Goal: Task Accomplishment & Management: Use online tool/utility

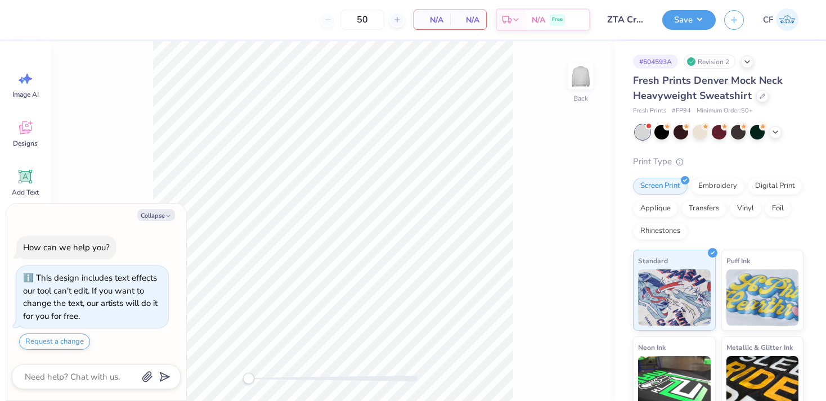
scroll to position [16, 0]
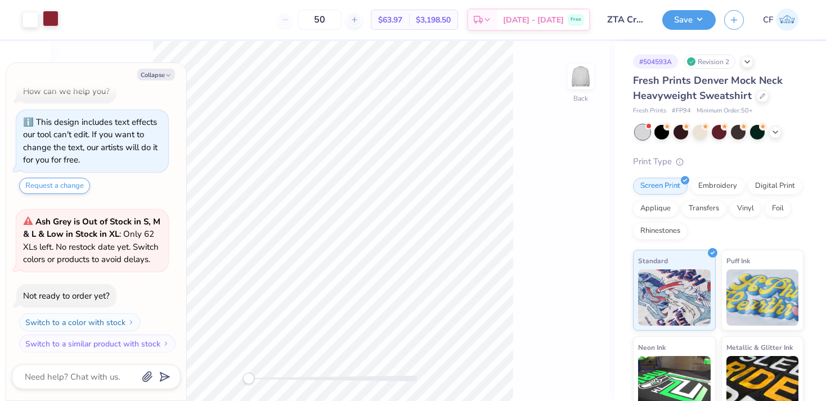
click at [52, 17] on div at bounding box center [51, 19] width 16 height 16
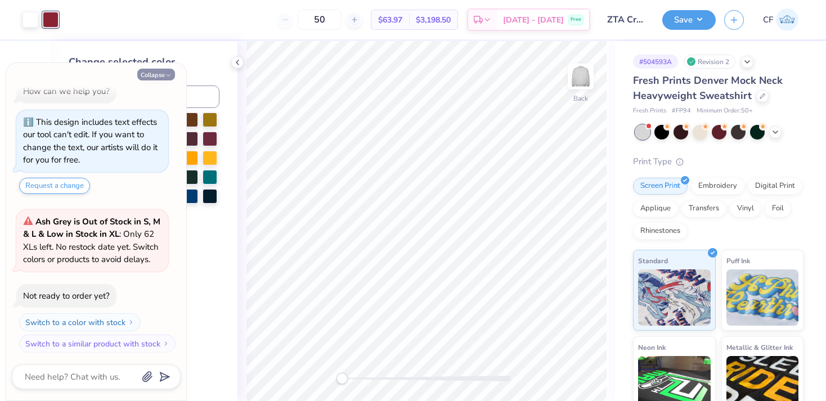
click at [155, 76] on button "Collapse" at bounding box center [156, 75] width 38 height 12
type textarea "x"
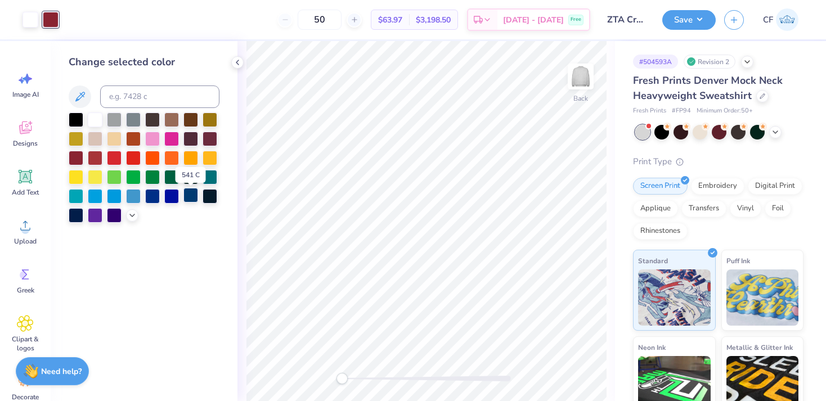
click at [190, 196] on div at bounding box center [190, 195] width 15 height 15
click at [192, 200] on div at bounding box center [190, 195] width 15 height 15
click at [211, 197] on div at bounding box center [209, 195] width 15 height 15
click at [192, 202] on div at bounding box center [190, 195] width 15 height 15
click at [74, 219] on div at bounding box center [76, 214] width 15 height 15
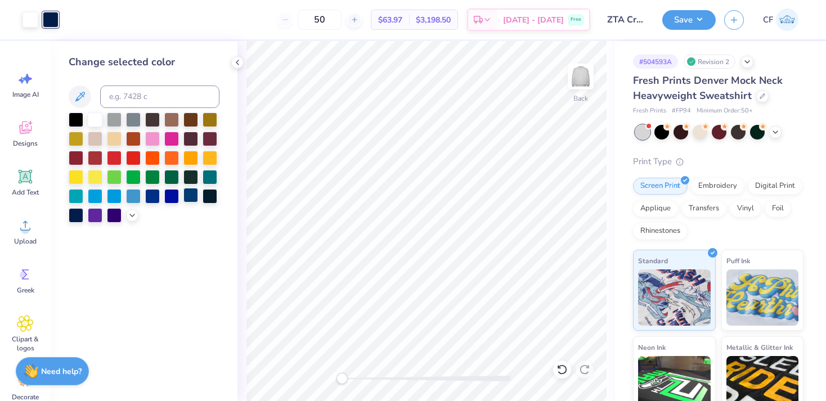
click at [190, 201] on div at bounding box center [190, 195] width 15 height 15
click at [77, 219] on div at bounding box center [76, 214] width 15 height 15
click at [678, 28] on button "Save" at bounding box center [688, 18] width 53 height 20
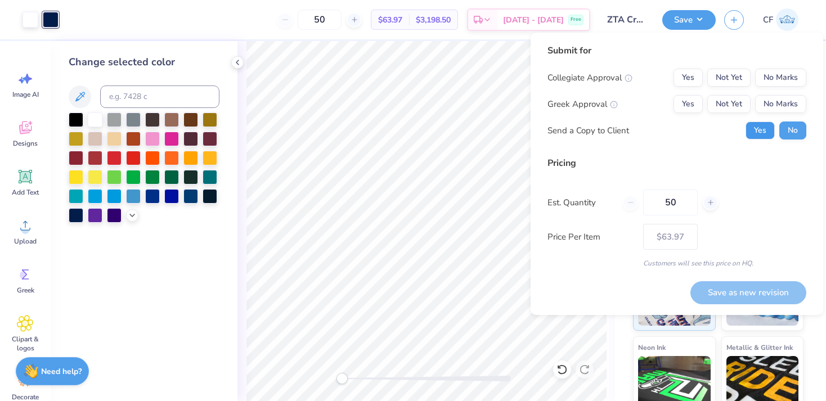
click at [753, 133] on button "Yes" at bounding box center [759, 130] width 29 height 18
click at [702, 106] on button "Yes" at bounding box center [687, 104] width 29 height 18
click at [785, 78] on button "No Marks" at bounding box center [780, 78] width 51 height 18
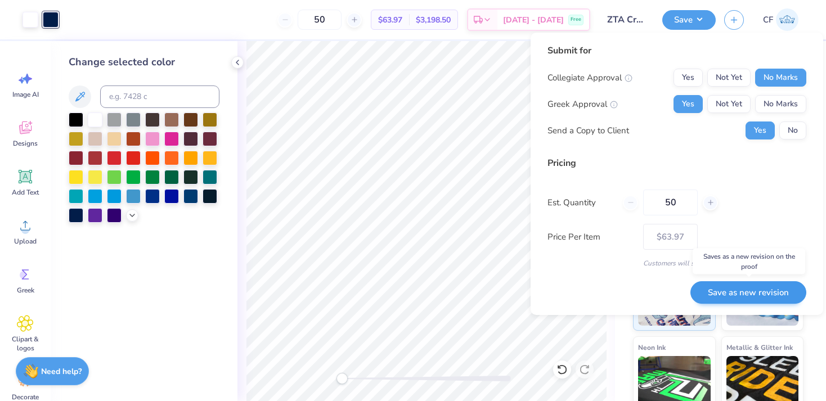
click at [769, 291] on button "Save as new revision" at bounding box center [748, 292] width 116 height 23
type input "$63.97"
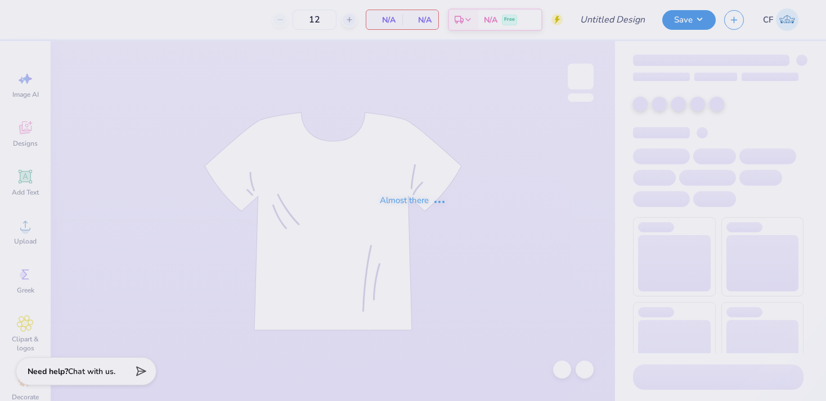
type input "ZTA Sweatshorts"
type input "24"
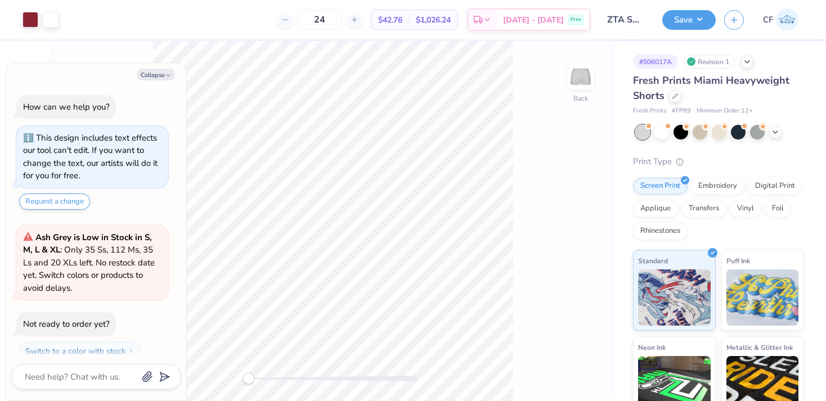
scroll to position [28, 0]
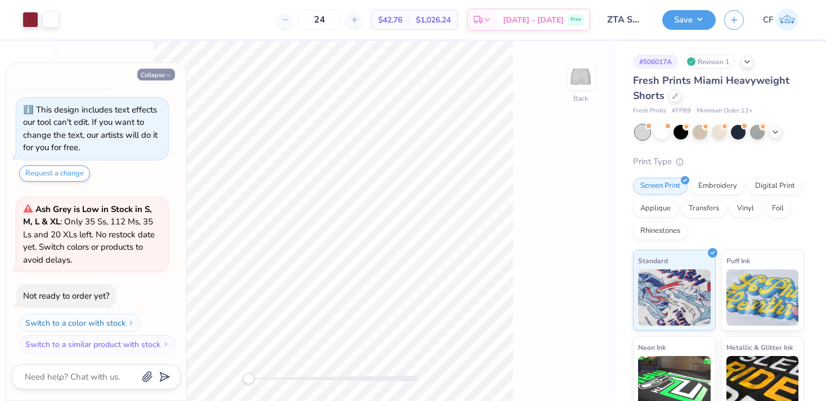
click at [156, 76] on button "Collapse" at bounding box center [156, 75] width 38 height 12
type textarea "x"
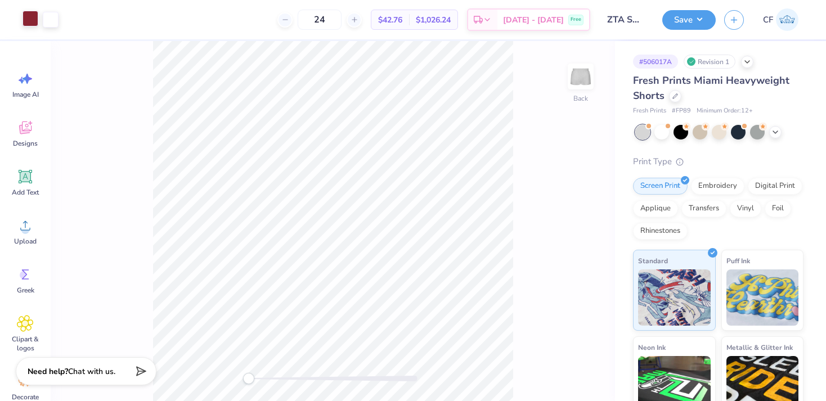
click at [30, 19] on div at bounding box center [30, 19] width 16 height 16
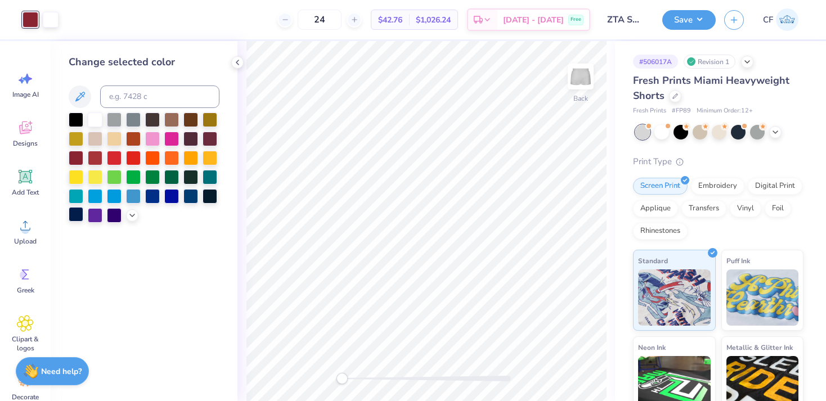
click at [73, 217] on div at bounding box center [76, 214] width 15 height 15
click at [697, 23] on button "Save" at bounding box center [688, 18] width 53 height 20
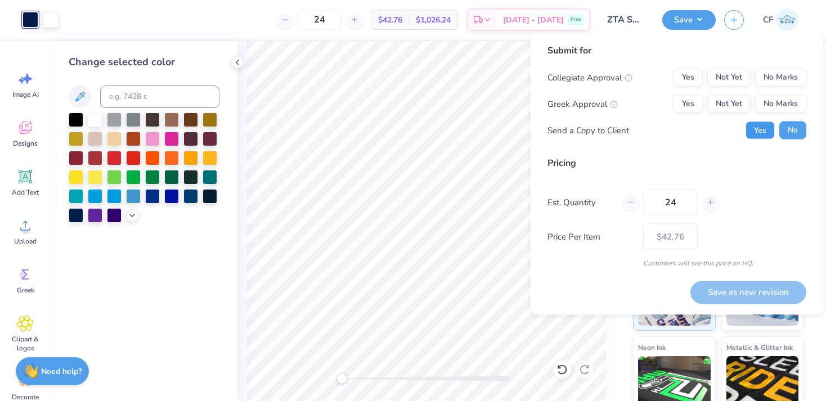
click at [756, 124] on button "Yes" at bounding box center [759, 130] width 29 height 18
click at [691, 103] on button "Yes" at bounding box center [687, 104] width 29 height 18
click at [805, 79] on button "No Marks" at bounding box center [780, 78] width 51 height 18
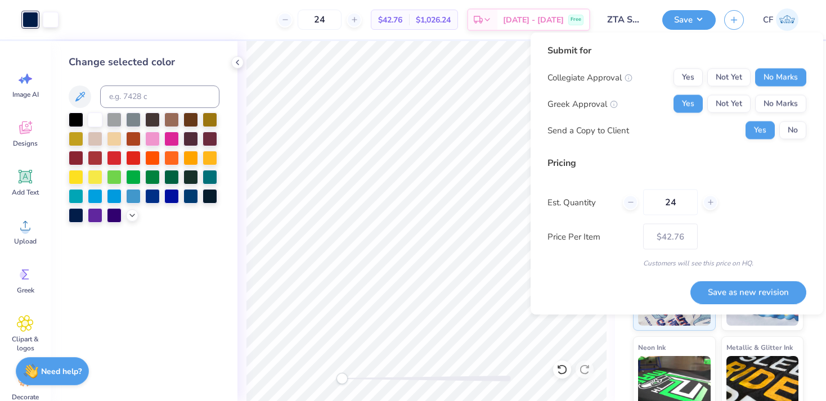
drag, startPoint x: 684, startPoint y: 204, endPoint x: 595, endPoint y: 187, distance: 90.3
click at [595, 188] on div "Pricing Est. Quantity 24 Price Per Item $42.76 Customers will see this price on…" at bounding box center [676, 212] width 259 height 112
type input "50"
type input "$38.61"
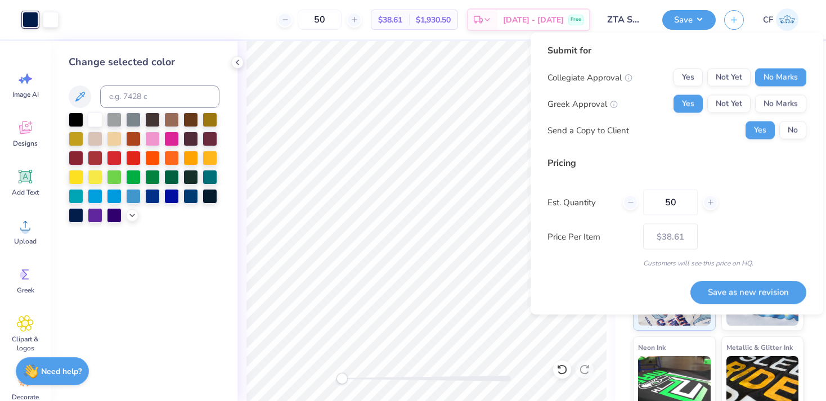
type input "50"
click at [763, 227] on div "Price Per Item $38.61" at bounding box center [676, 237] width 259 height 26
click at [764, 295] on button "Save as new revision" at bounding box center [748, 292] width 116 height 23
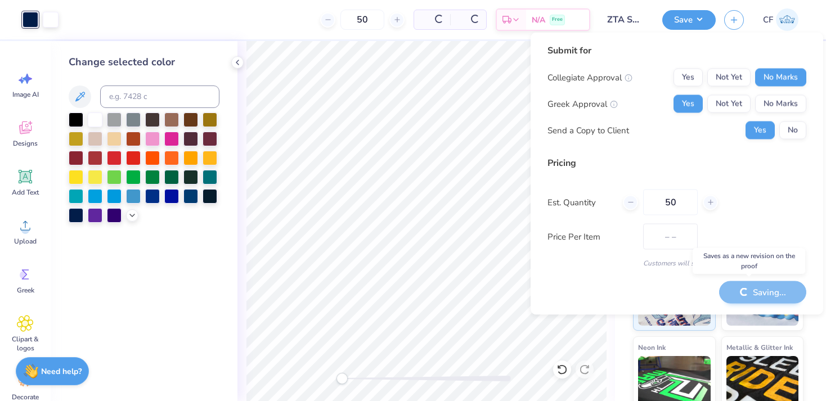
type input "$38.61"
